Goal: Transaction & Acquisition: Purchase product/service

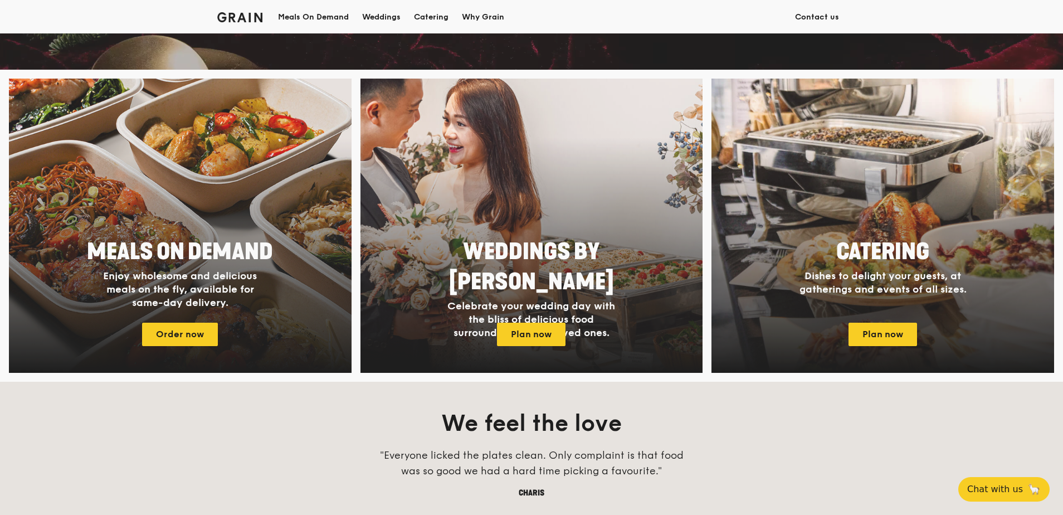
scroll to position [446, 0]
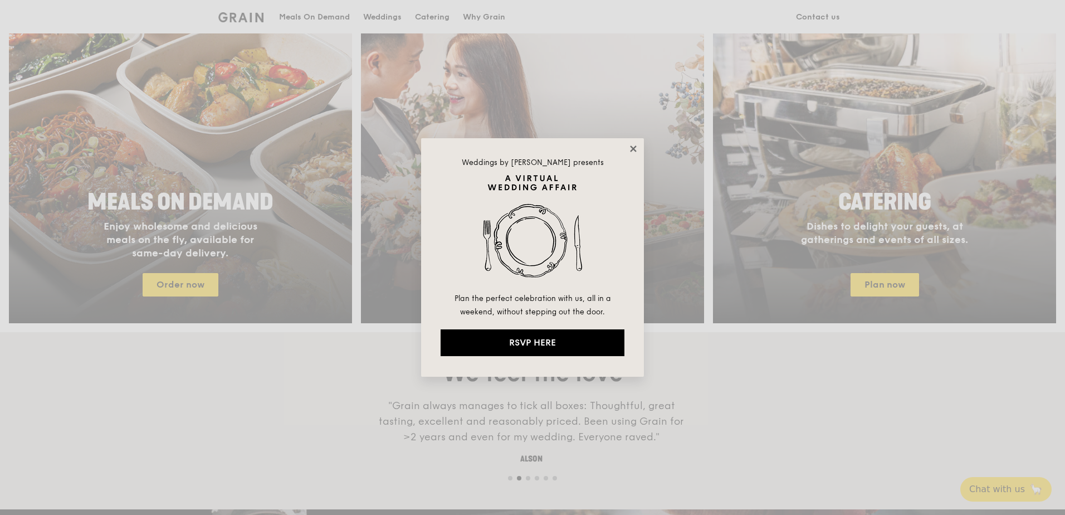
click at [633, 151] on icon at bounding box center [634, 149] width 10 height 10
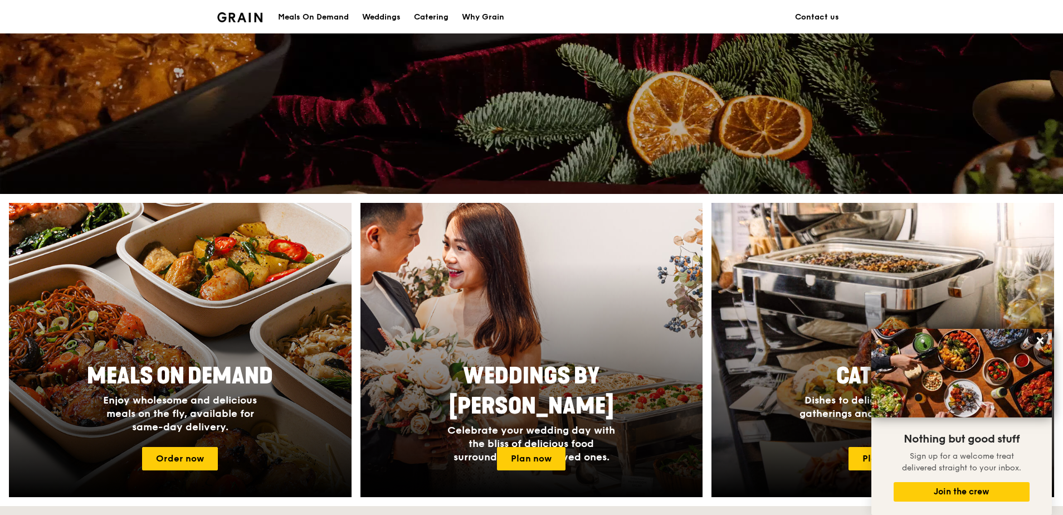
scroll to position [269, 0]
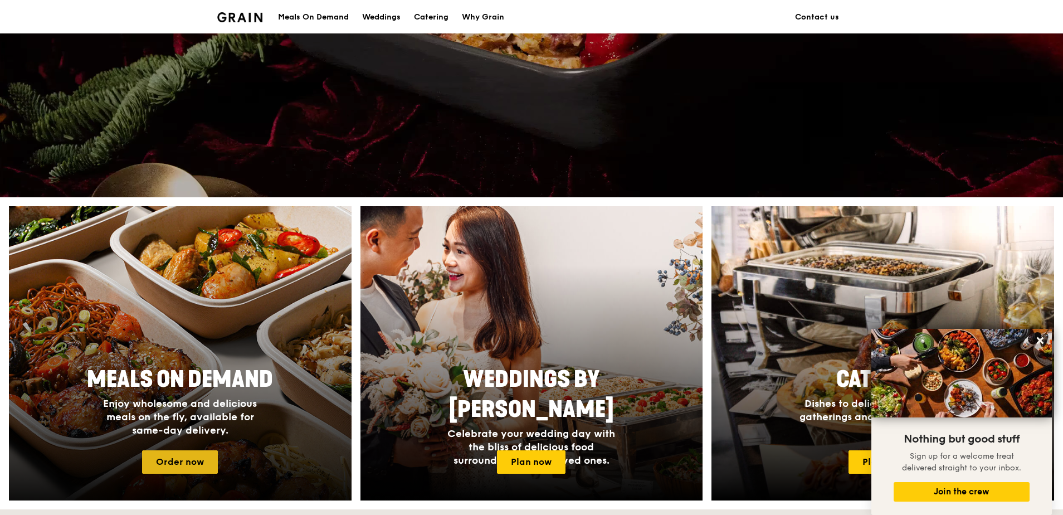
click at [181, 466] on link "Order now" at bounding box center [180, 461] width 76 height 23
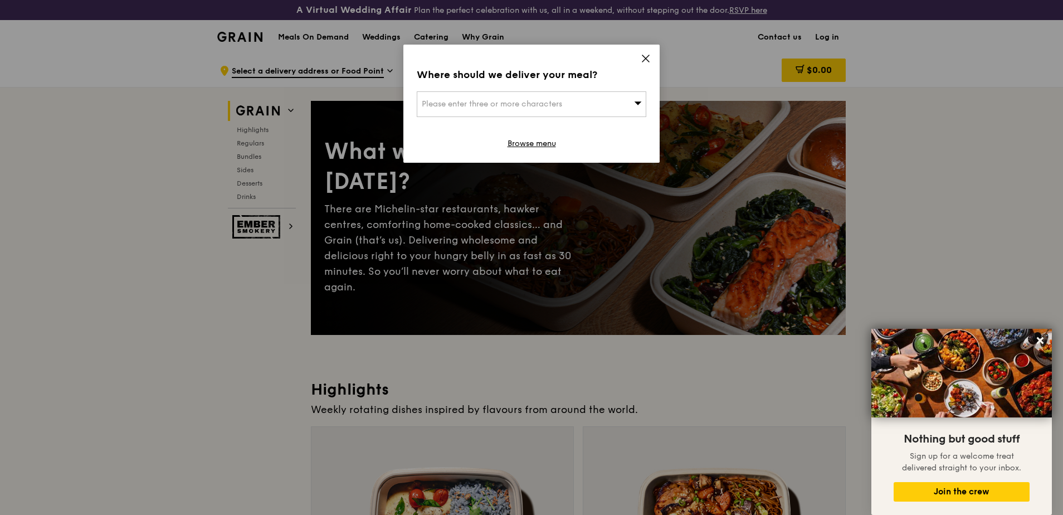
click at [650, 57] on icon at bounding box center [646, 58] width 10 height 10
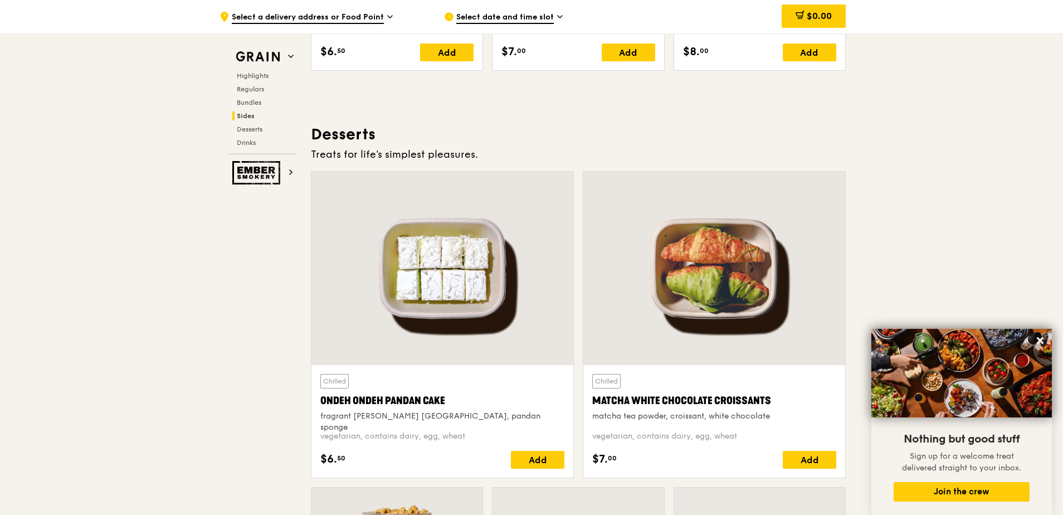
scroll to position [3109, 0]
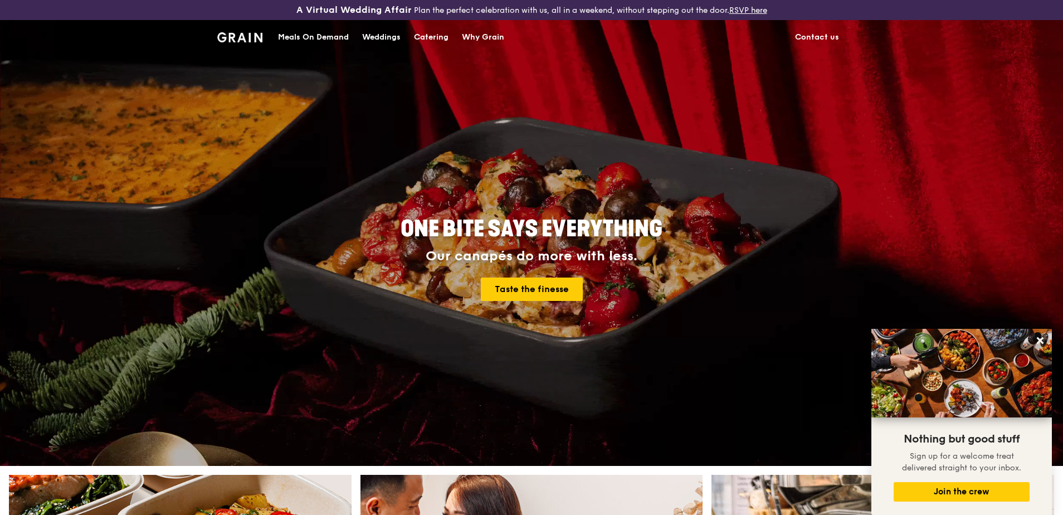
click at [302, 38] on div "Meals On Demand" at bounding box center [313, 37] width 71 height 33
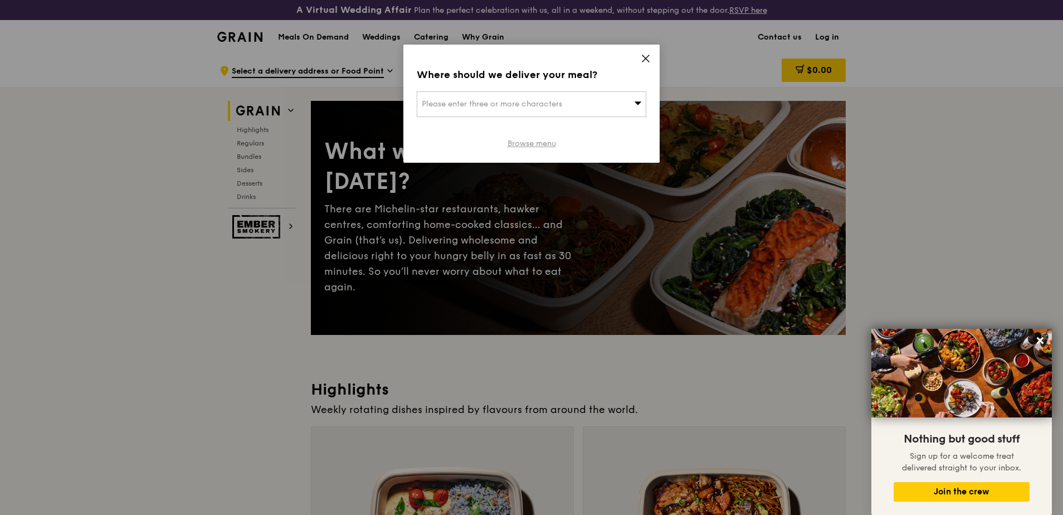
click at [530, 146] on link "Browse menu" at bounding box center [532, 143] width 48 height 11
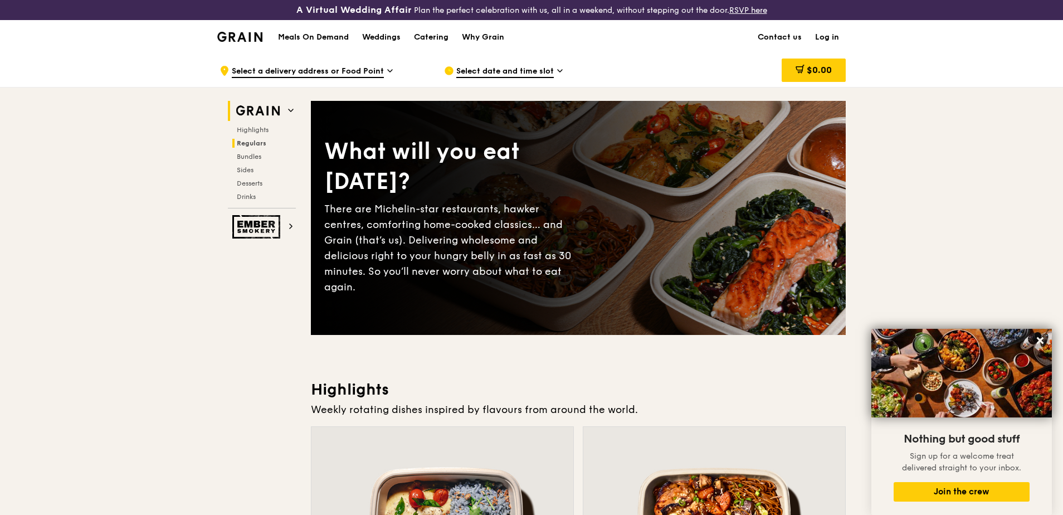
click at [246, 142] on span "Regulars" at bounding box center [252, 143] width 30 height 8
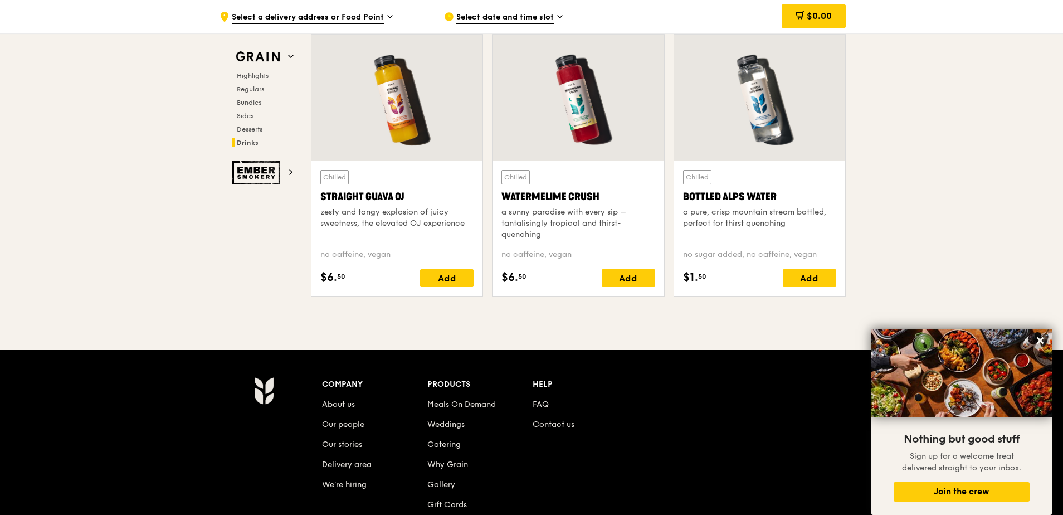
scroll to position [4607, 0]
